Goal: Find specific page/section: Find specific page/section

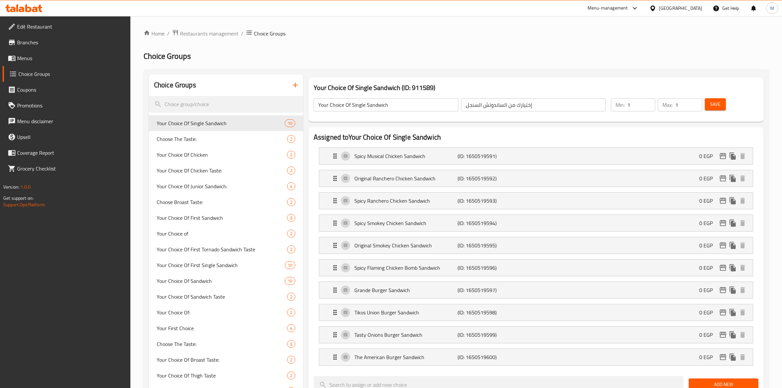
click at [211, 32] on span "Restaurants management" at bounding box center [209, 34] width 58 height 8
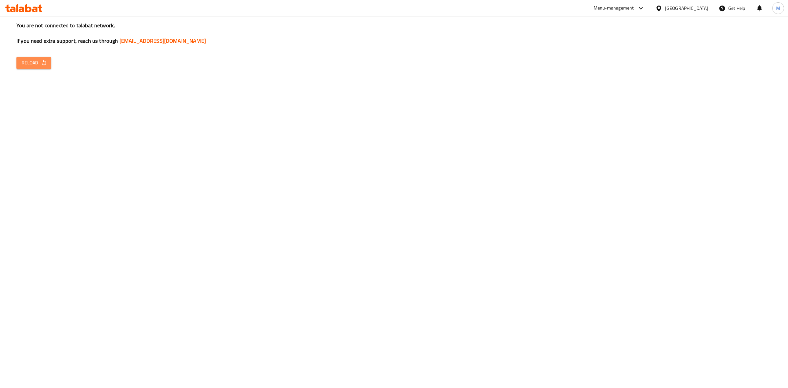
click at [42, 65] on icon "button" at bounding box center [44, 62] width 7 height 7
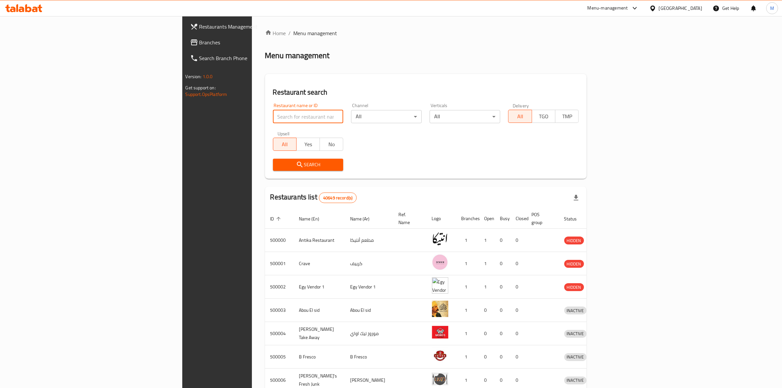
click at [273, 118] on input "search" at bounding box center [308, 116] width 71 height 13
type input "ل"
type input "burger king"
click button "Search" at bounding box center [308, 165] width 71 height 12
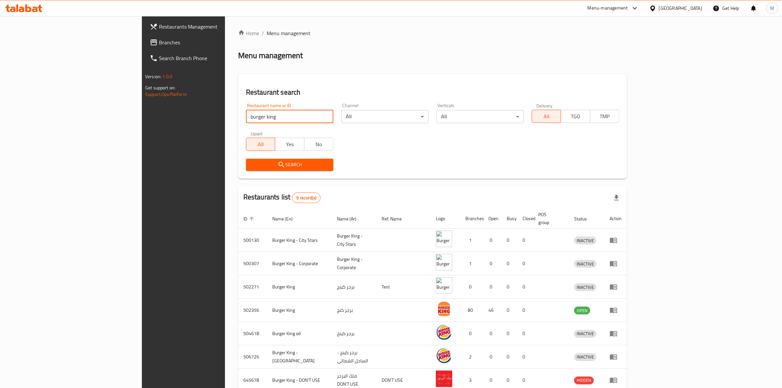
scroll to position [72, 0]
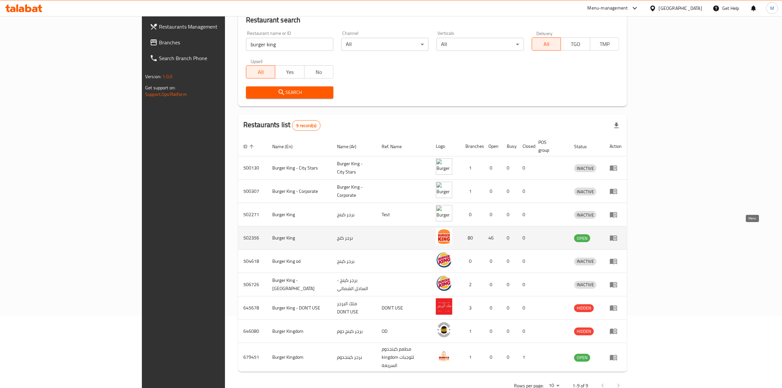
click at [617, 234] on icon "enhanced table" at bounding box center [613, 238] width 8 height 8
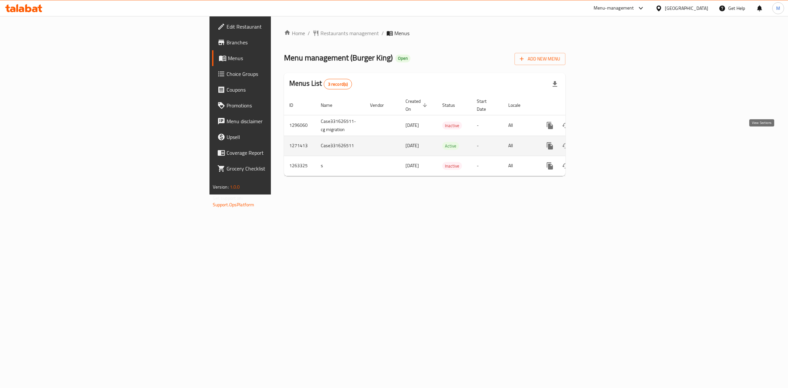
click at [601, 142] on icon "enhanced table" at bounding box center [597, 146] width 8 height 8
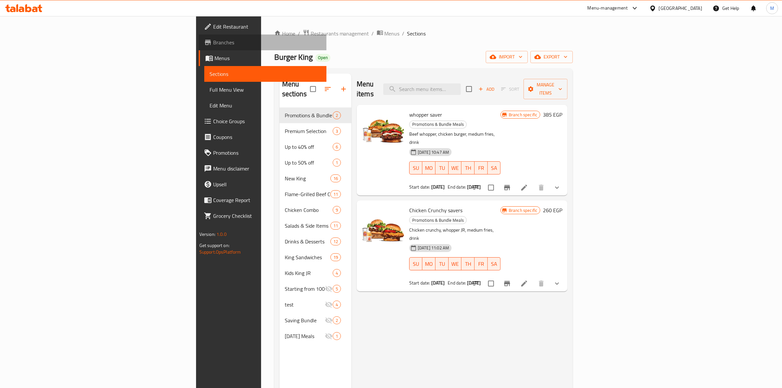
click at [213, 43] on span "Branches" at bounding box center [267, 42] width 108 height 8
